Goal: Task Accomplishment & Management: Manage account settings

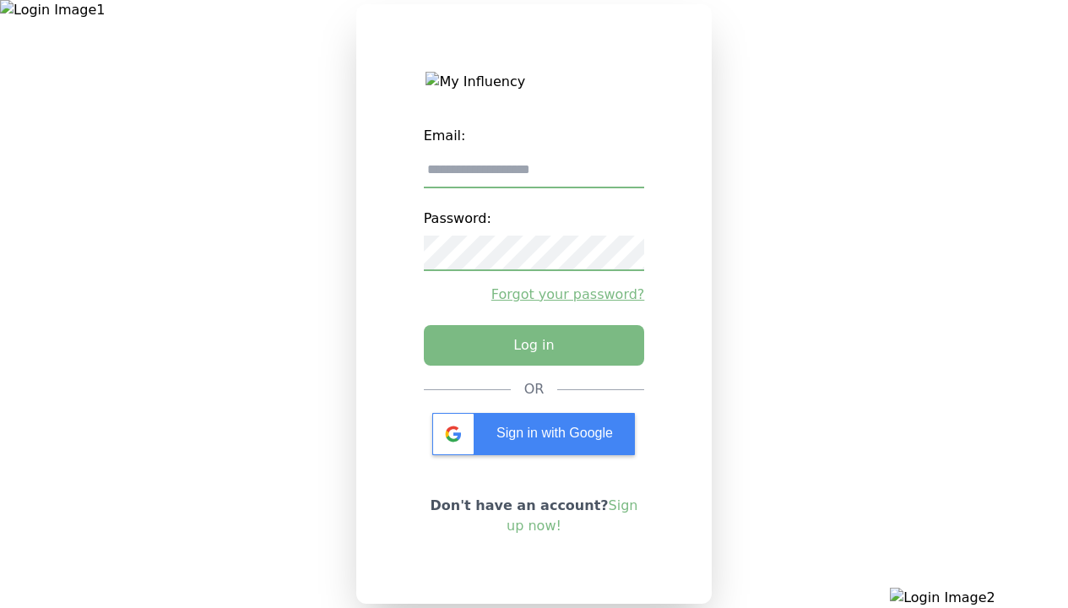
click at [533, 176] on input "email" at bounding box center [534, 170] width 221 height 35
type input "**********"
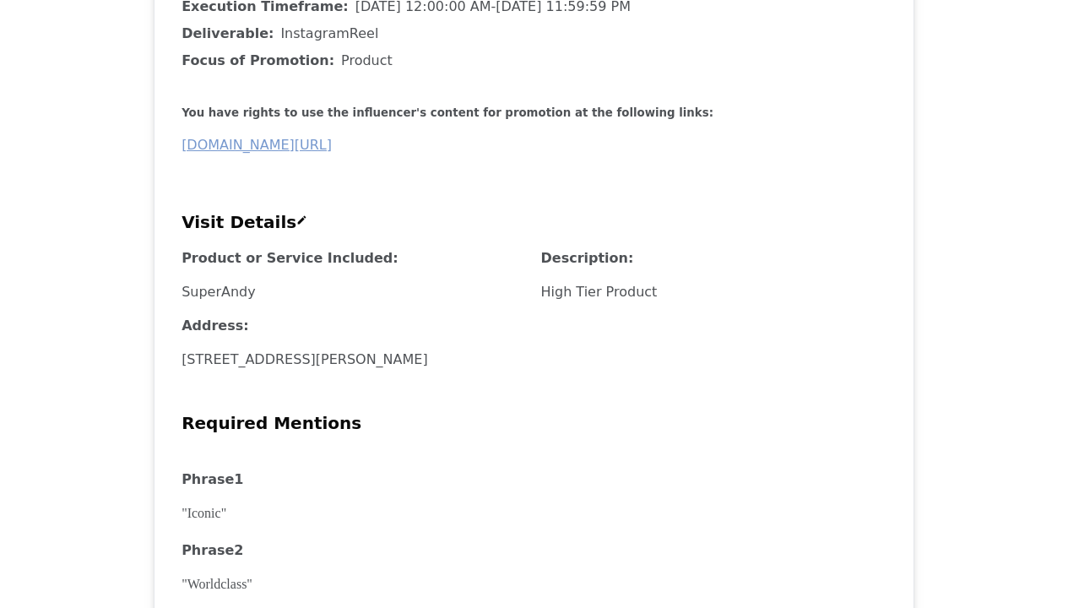
scroll to position [638, 0]
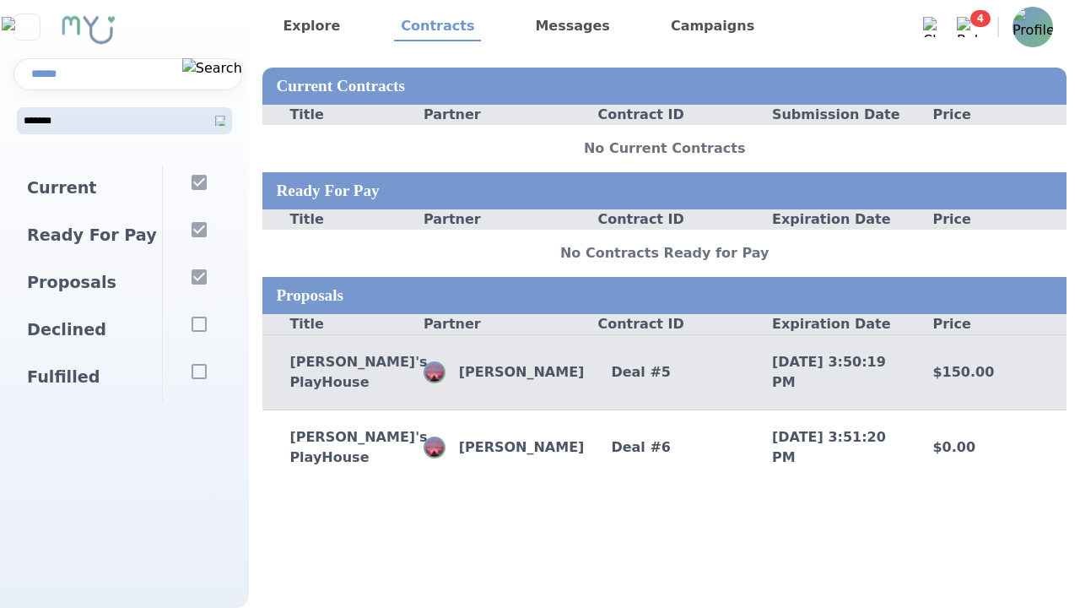
click at [524, 383] on div "[PERSON_NAME]" at bounding box center [504, 372] width 161 height 22
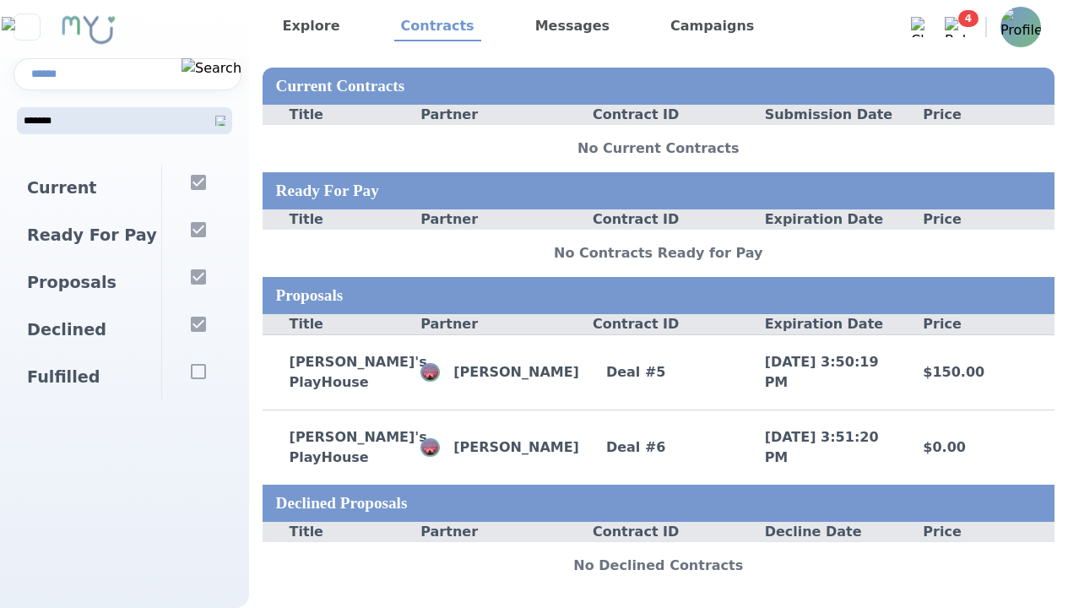
click at [203, 389] on div at bounding box center [198, 377] width 74 height 47
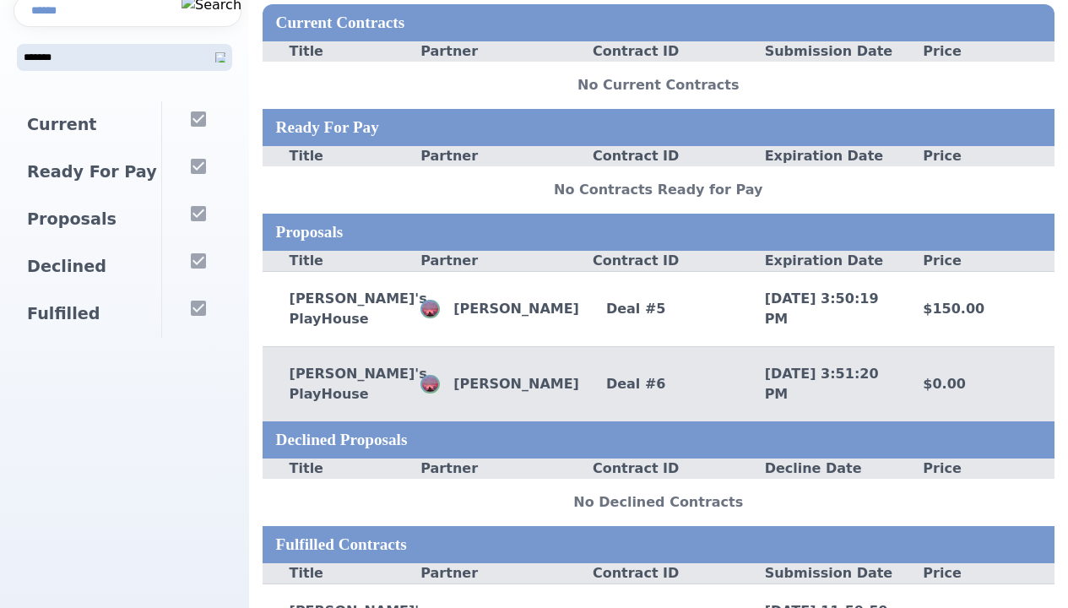
click at [307, 392] on div "[PERSON_NAME]'s PlayHouse" at bounding box center [342, 384] width 159 height 41
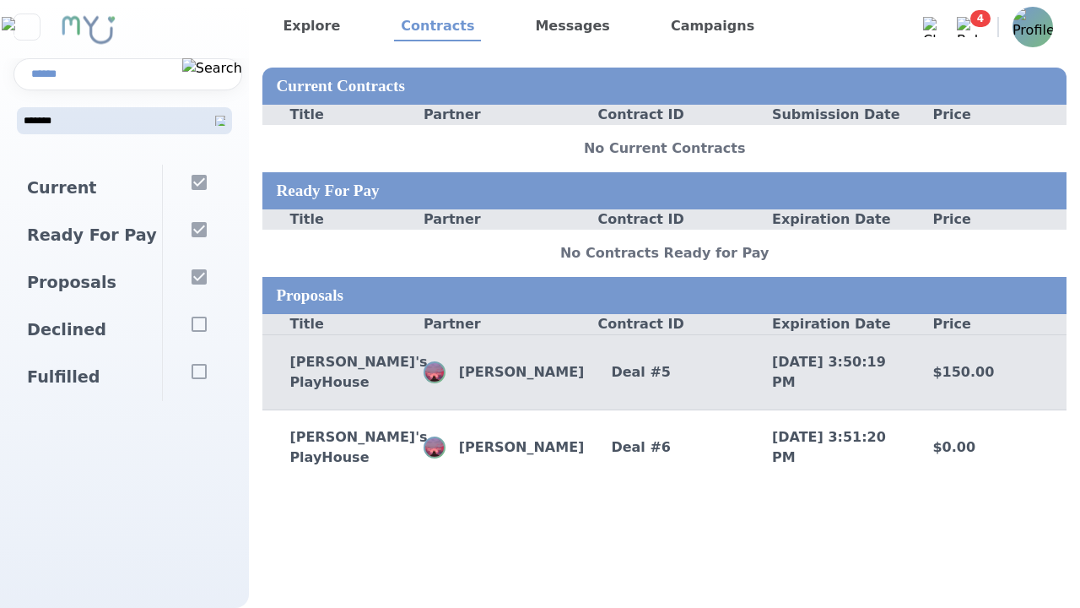
click at [315, 360] on div "Andy's PlayHouse John Gamer Deal # 5 10/4/2025, 3:50:19 PM $150.00" at bounding box center [665, 371] width 804 height 75
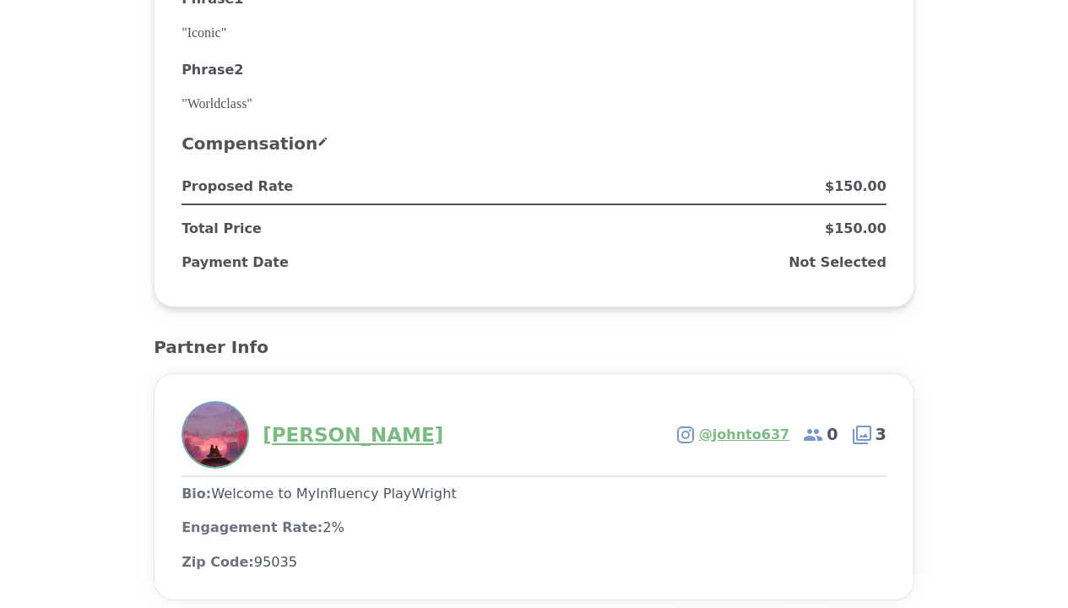
scroll to position [1470, 0]
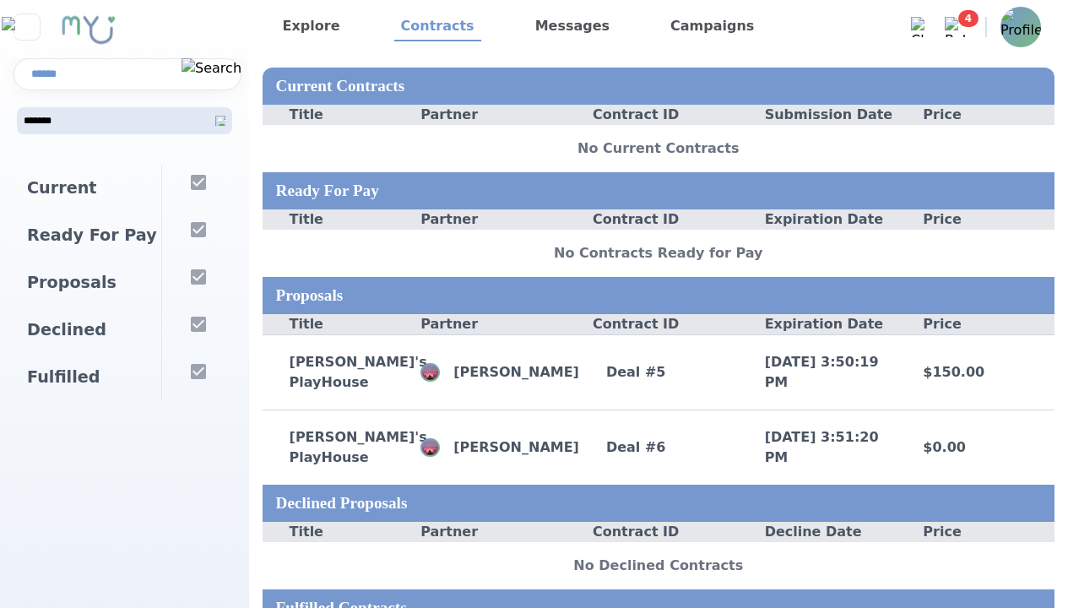
click at [956, 32] on img at bounding box center [955, 27] width 20 height 20
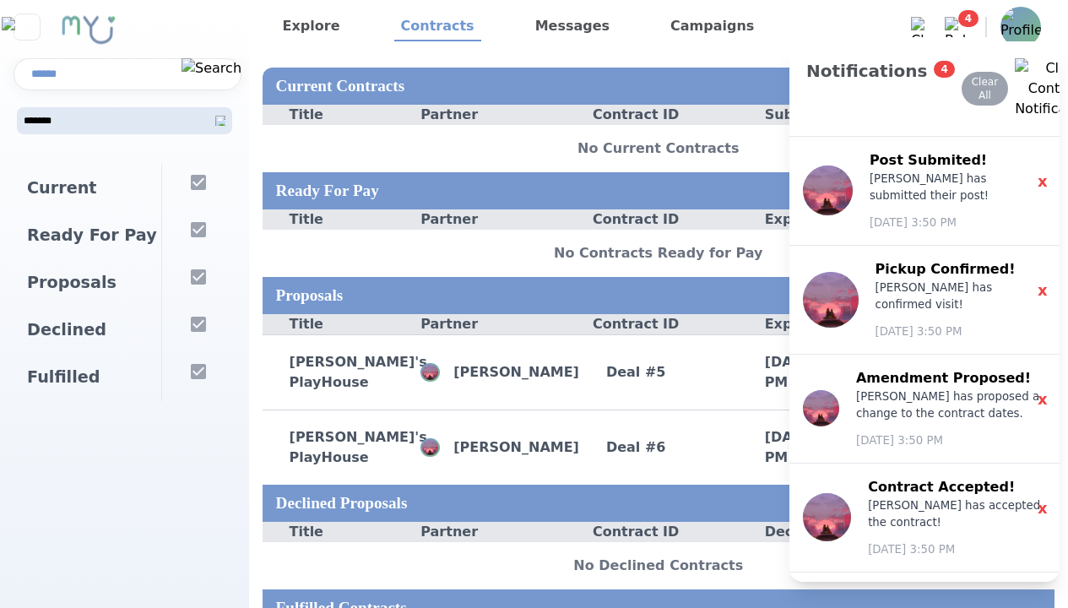
click at [952, 27] on img at bounding box center [955, 27] width 20 height 20
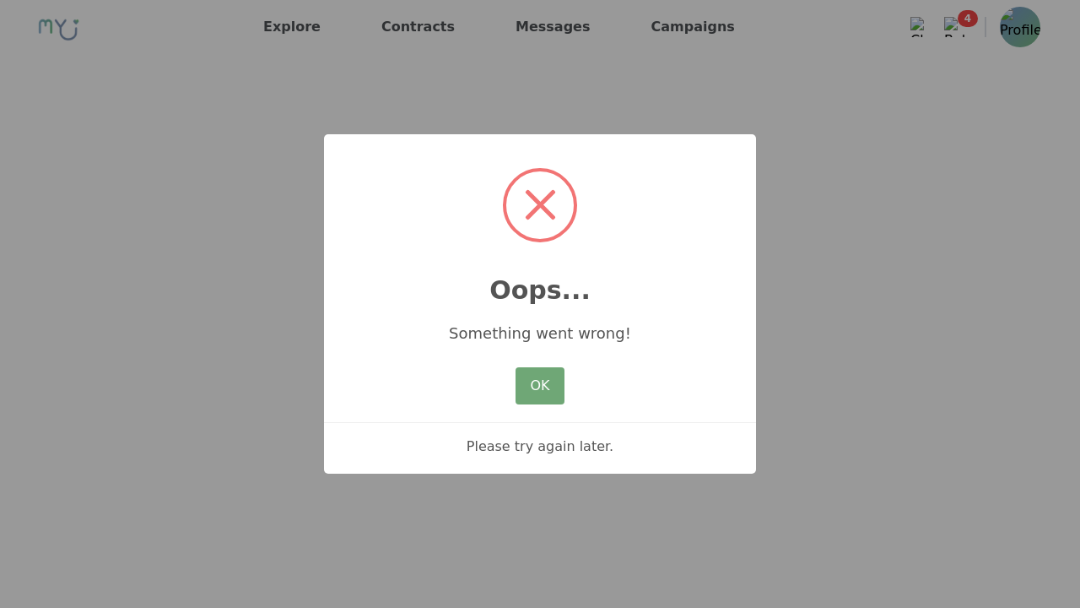
drag, startPoint x: 549, startPoint y: 360, endPoint x: 547, endPoint y: 388, distance: 28.7
click at [552, 371] on div "× Oops... Something went wrong! OK No Cancel Please try again later." at bounding box center [540, 303] width 432 height 339
click at [547, 388] on button "OK" at bounding box center [540, 385] width 49 height 37
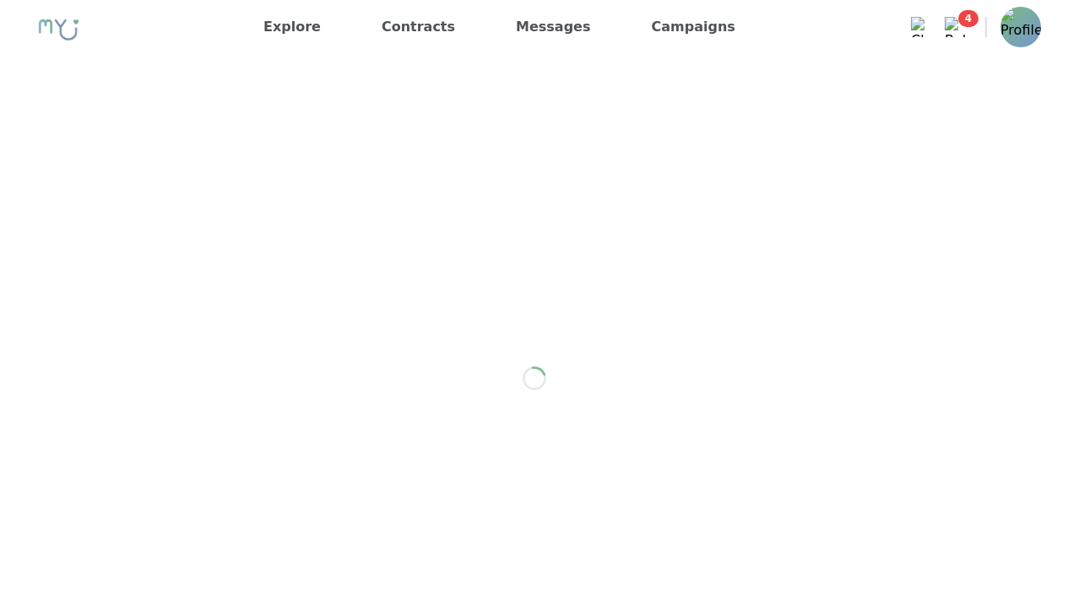
click at [1007, 35] on img at bounding box center [1020, 27] width 41 height 41
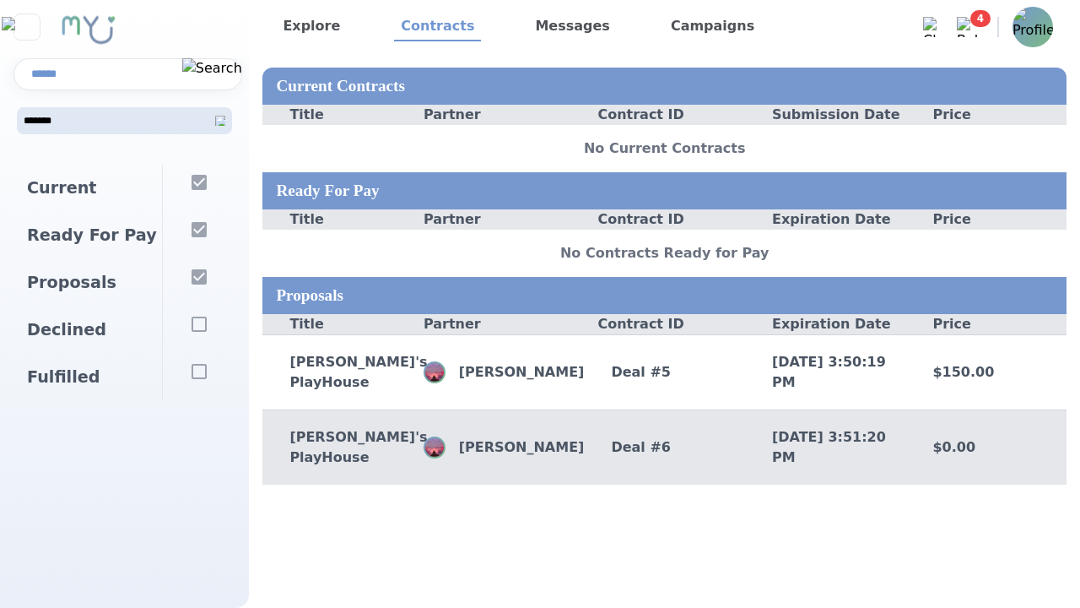
click at [294, 444] on div "[PERSON_NAME]'s PlayHouse [PERSON_NAME] Deal # 6 [DATE] 3:51:20 PM $0.00" at bounding box center [665, 446] width 804 height 75
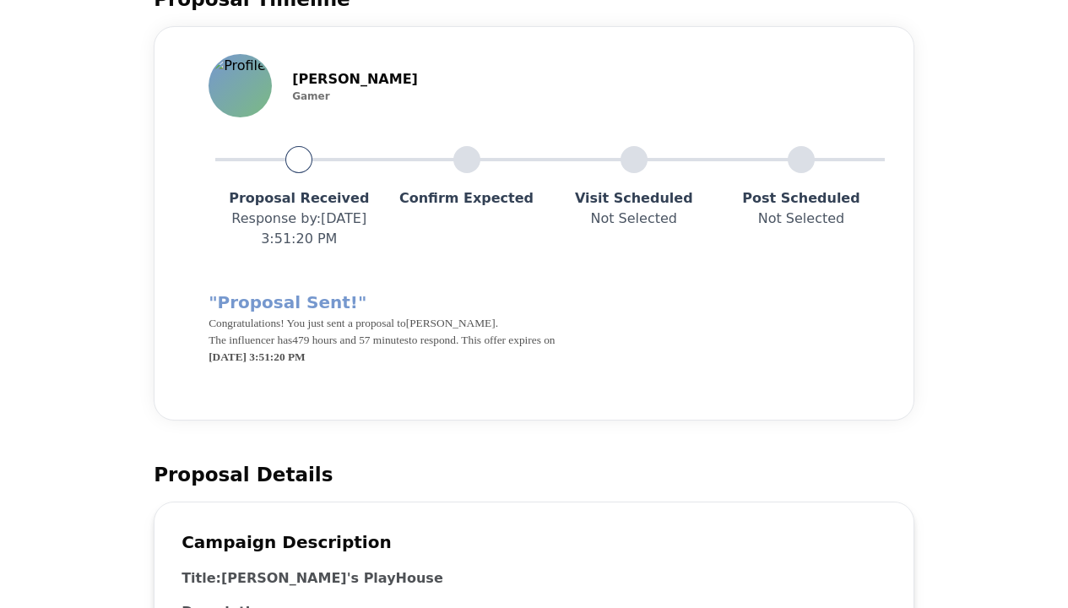
scroll to position [169, 0]
